Goal: Check status: Check status

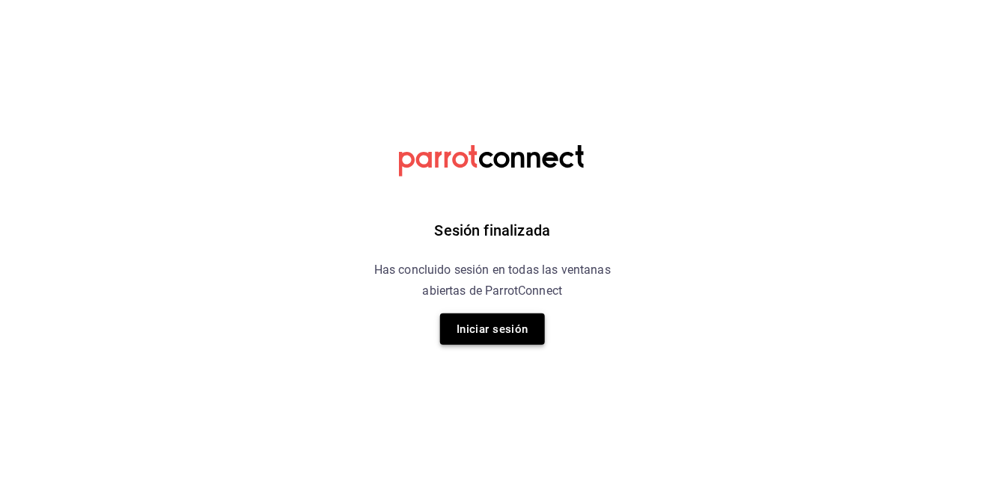
click at [465, 325] on button "Iniciar sesión" at bounding box center [492, 329] width 105 height 31
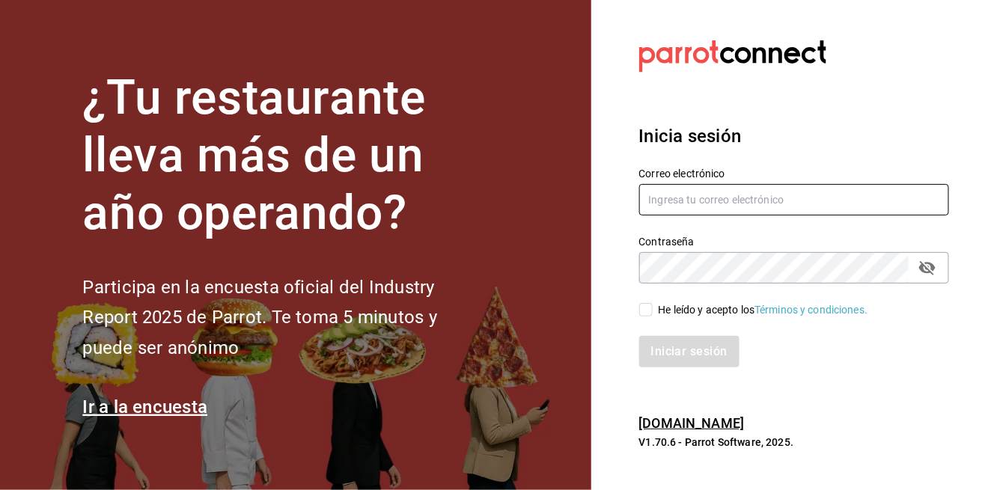
click at [682, 216] on input "text" at bounding box center [794, 199] width 311 height 31
type input "[EMAIL_ADDRESS][DOMAIN_NAME]"
click at [662, 318] on div "He leído y acepto los Términos y condiciones." at bounding box center [763, 310] width 210 height 16
click at [653, 317] on input "He leído y acepto los Términos y condiciones." at bounding box center [645, 309] width 13 height 13
checkbox input "true"
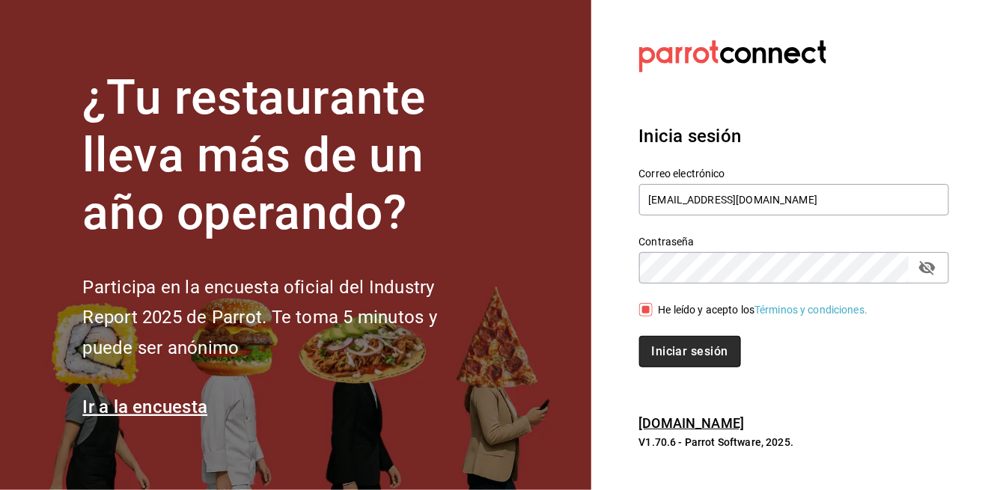
click at [659, 367] on button "Iniciar sesión" at bounding box center [690, 351] width 102 height 31
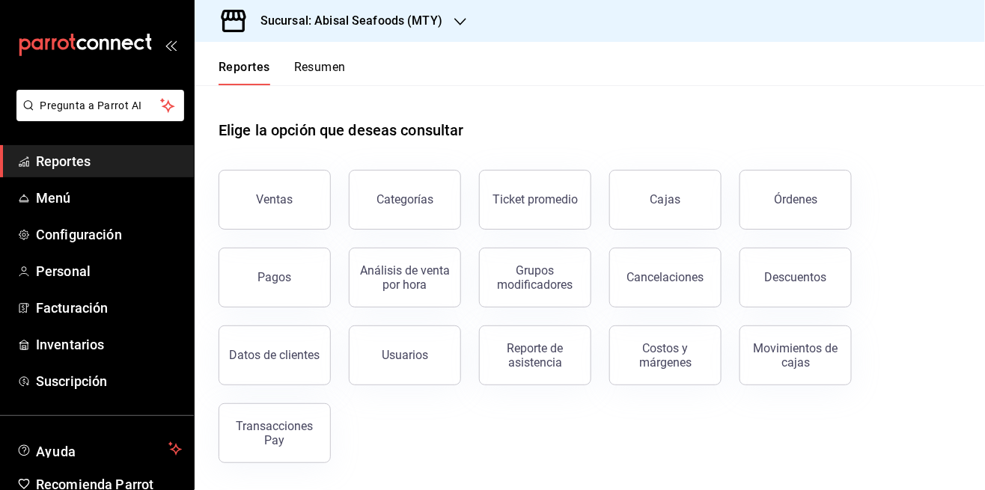
scroll to position [72, 0]
click at [292, 403] on button "Transacciones Pay" at bounding box center [275, 433] width 112 height 60
click at [311, 362] on html "Pregunta a Parrot AI Reportes Menú Configuración Personal Facturación Inventari…" at bounding box center [492, 245] width 985 height 490
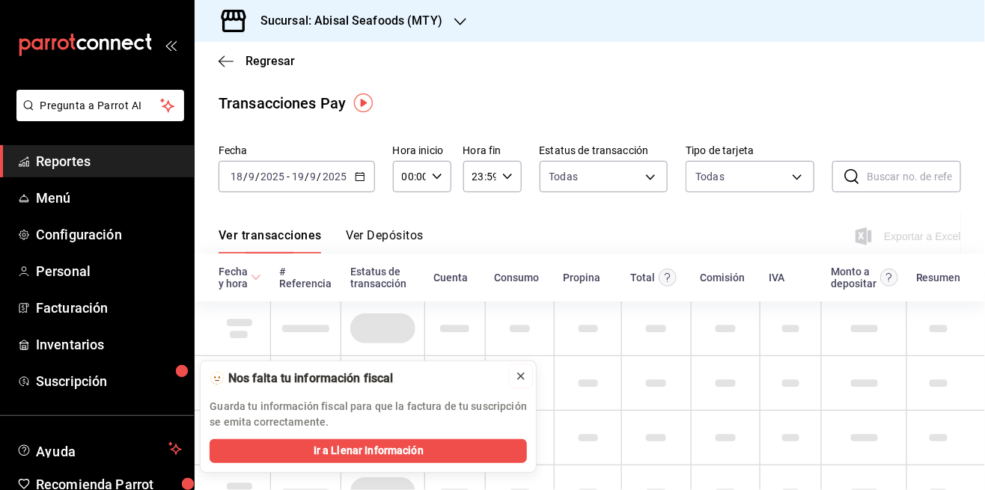
click at [511, 383] on button at bounding box center [521, 376] width 24 height 24
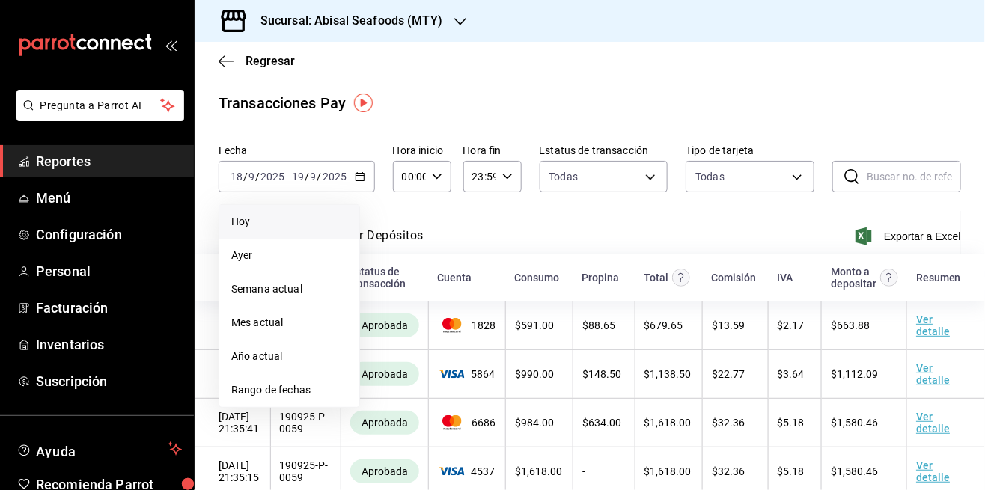
click at [267, 215] on span "Hoy" at bounding box center [289, 222] width 116 height 16
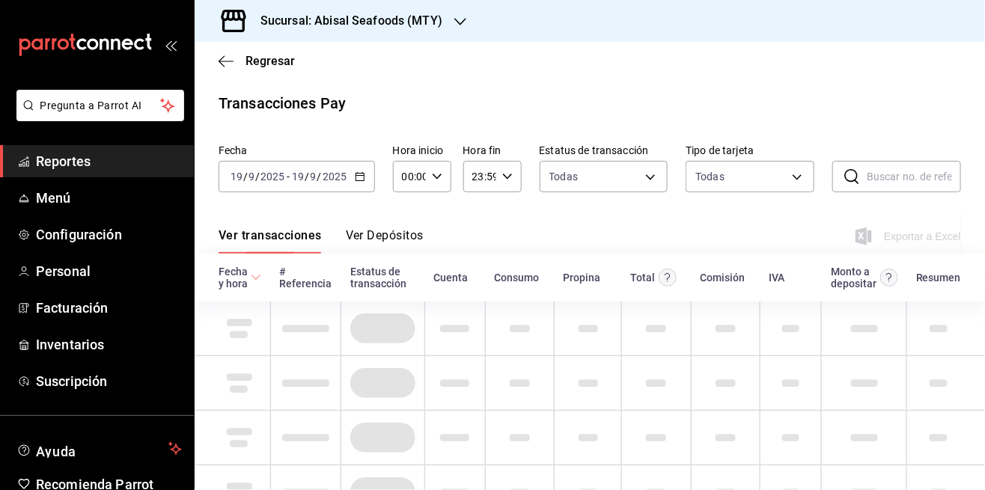
click at [284, 36] on div "Sucursal: Abisal Seafoods (MTY)" at bounding box center [340, 21] width 266 height 42
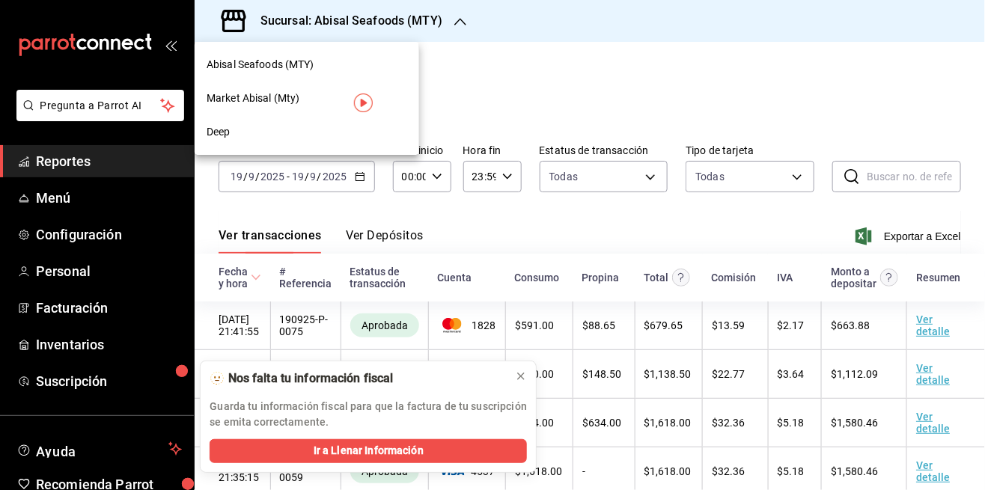
click at [296, 107] on div "Market Abisal (Mty)" at bounding box center [307, 99] width 224 height 34
